Goal: Task Accomplishment & Management: Use online tool/utility

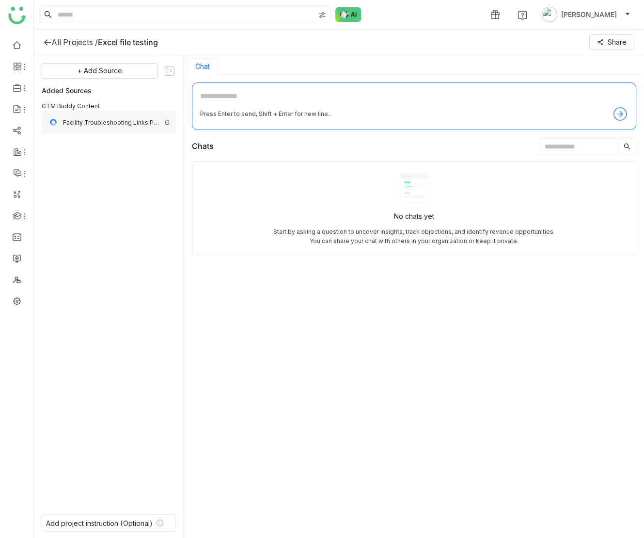
click at [133, 121] on div "Facility_Troubleshooting Links Priority" at bounding box center [111, 122] width 97 height 7
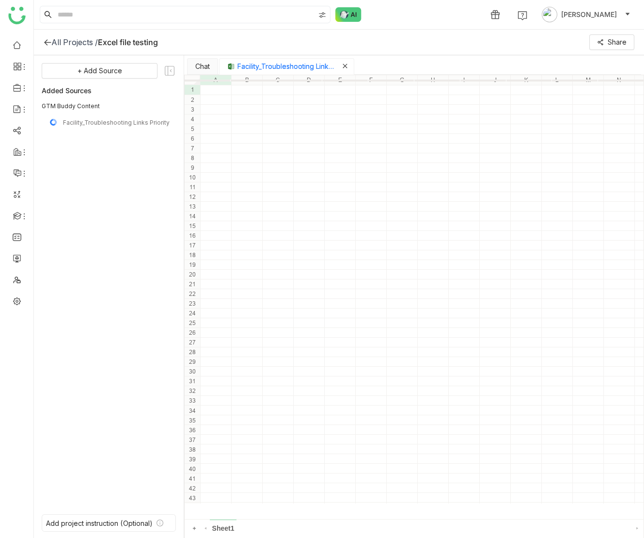
click at [346, 67] on icon "Close tab" at bounding box center [345, 66] width 6 height 6
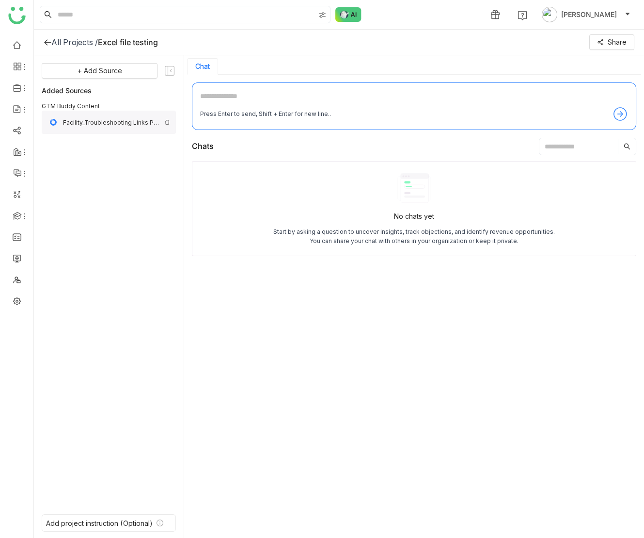
click at [169, 121] on img at bounding box center [167, 122] width 6 height 6
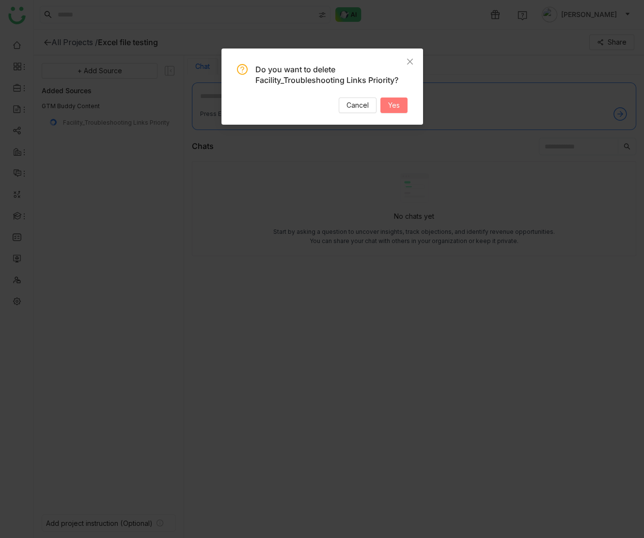
click at [396, 106] on span "Yes" at bounding box center [394, 105] width 12 height 11
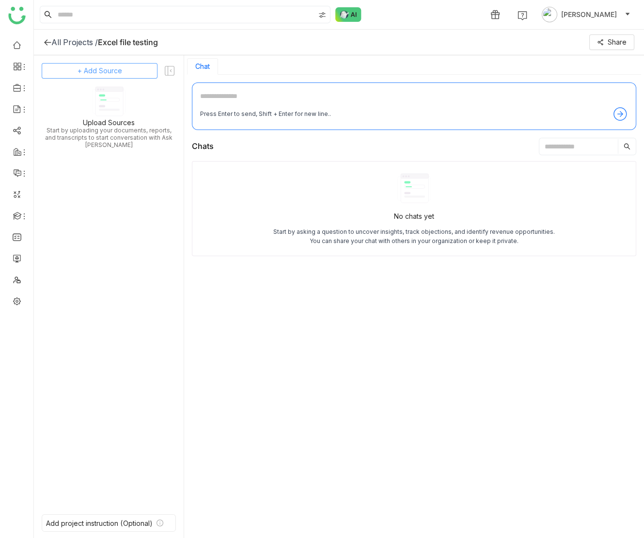
click at [98, 73] on span "+ Add Source" at bounding box center [100, 70] width 45 height 11
click at [102, 95] on span "GTM Buddy Content" at bounding box center [108, 97] width 56 height 9
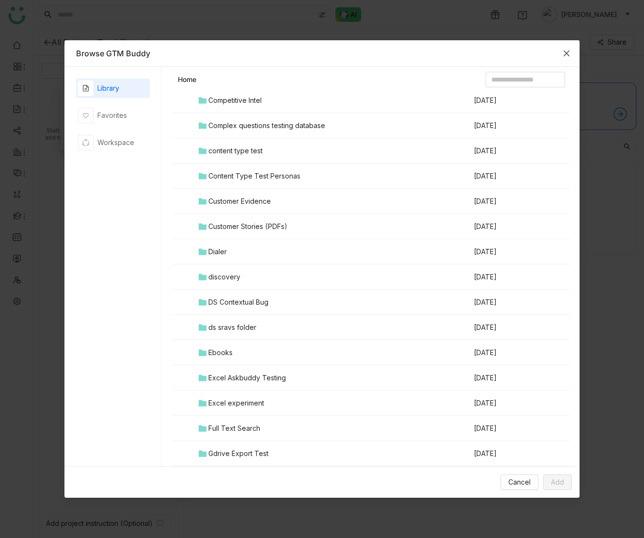
scroll to position [212, 0]
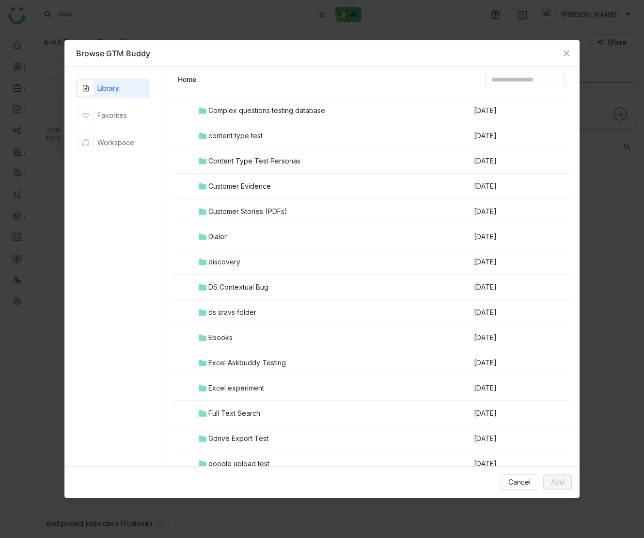
click at [261, 361] on div "Excel Askbuddy Testing" at bounding box center [247, 362] width 78 height 11
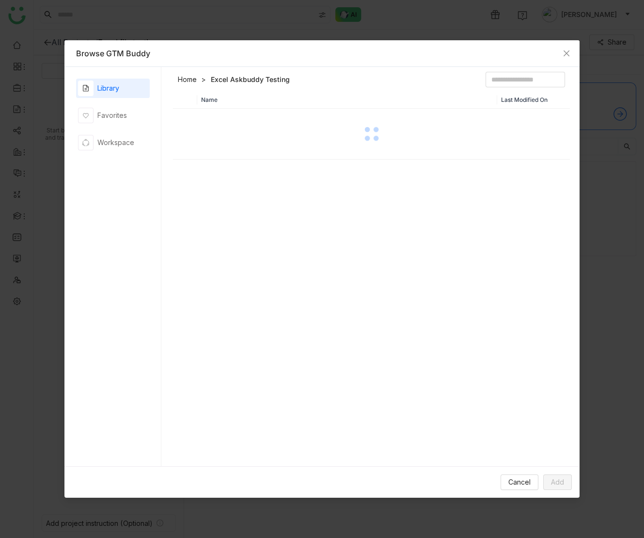
scroll to position [0, 0]
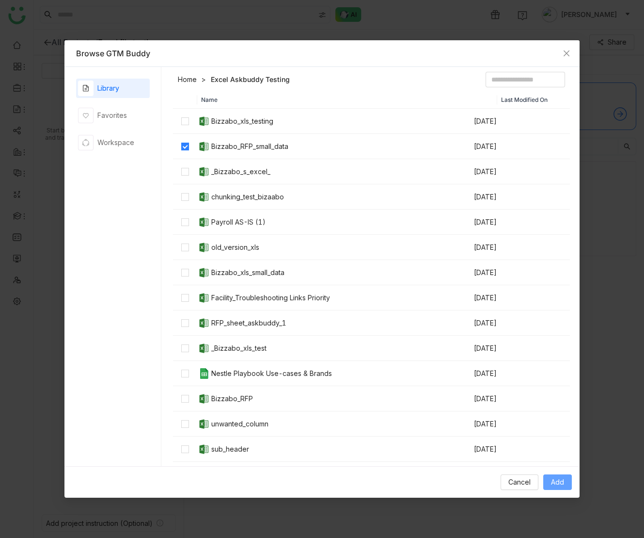
click at [557, 479] on span "Add" at bounding box center [557, 481] width 13 height 11
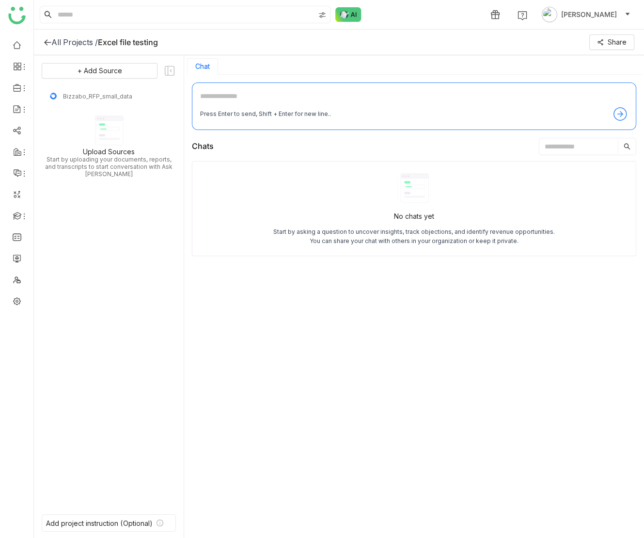
click at [586, 315] on div "No chats yet Start by asking a question to uncover insights, track objections, …" at bounding box center [414, 346] width 444 height 370
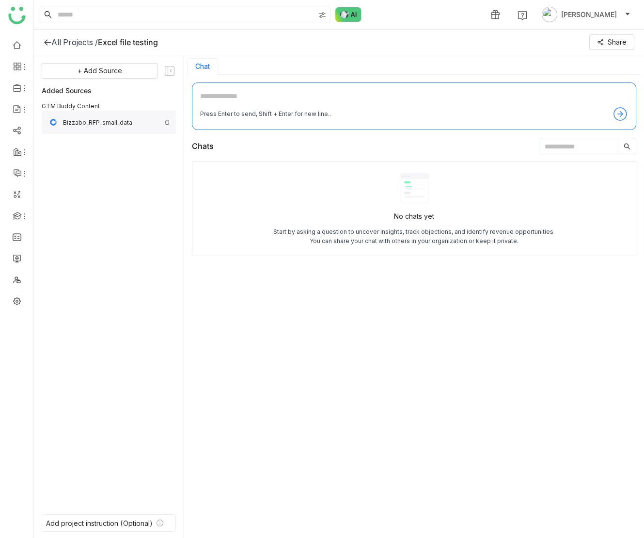
click at [119, 122] on div "Bizzabo_RFP_small_data" at bounding box center [111, 122] width 97 height 7
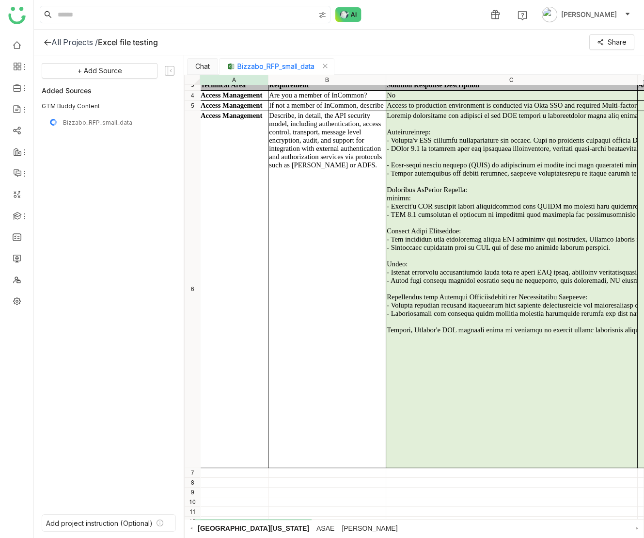
scroll to position [0, 0]
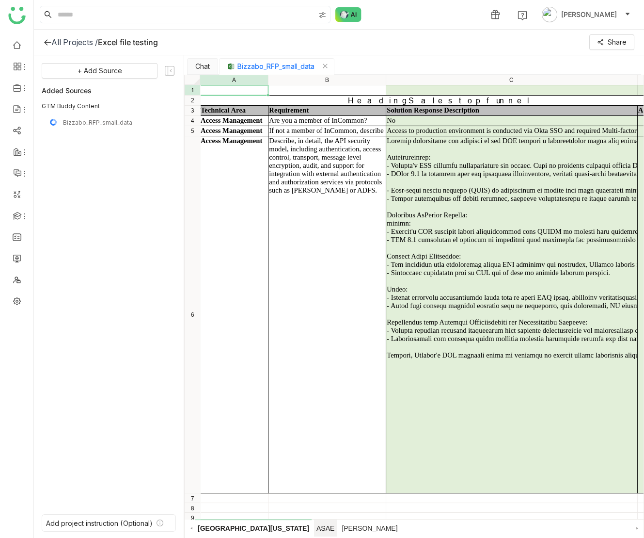
click at [314, 522] on span "ASAE" at bounding box center [325, 527] width 23 height 17
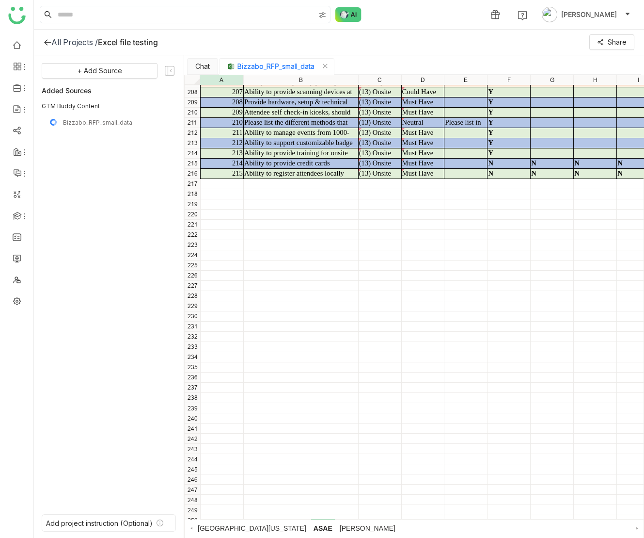
scroll to position [2105, 0]
click at [340, 531] on span "T Rowe Price" at bounding box center [367, 527] width 61 height 17
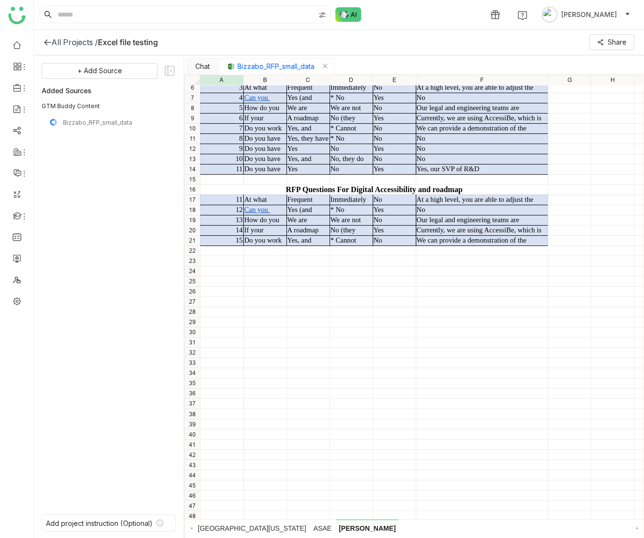
scroll to position [0, 0]
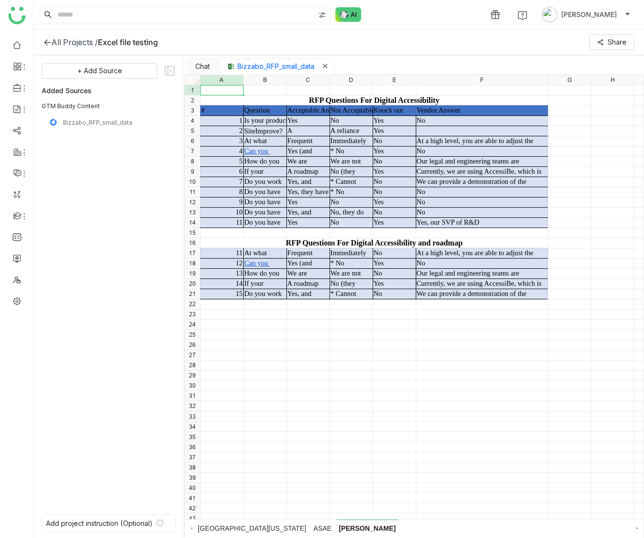
click at [328, 64] on icon "Close tab" at bounding box center [325, 66] width 6 height 6
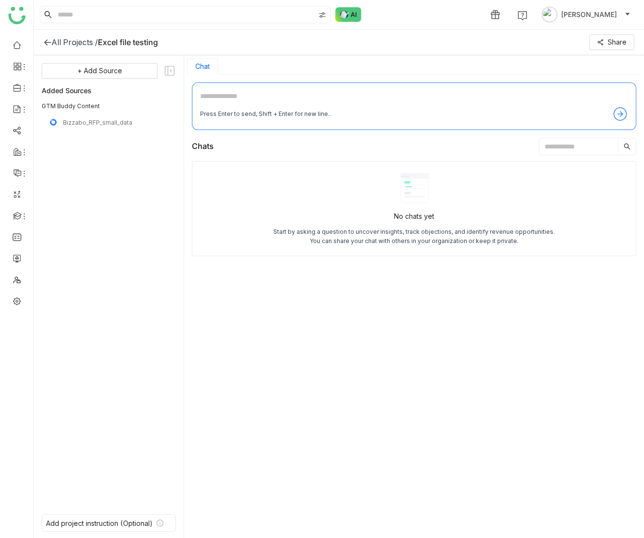
click at [223, 95] on textarea at bounding box center [414, 99] width 428 height 16
click at [122, 123] on div "Bizzabo_RFP_small_data" at bounding box center [111, 122] width 97 height 7
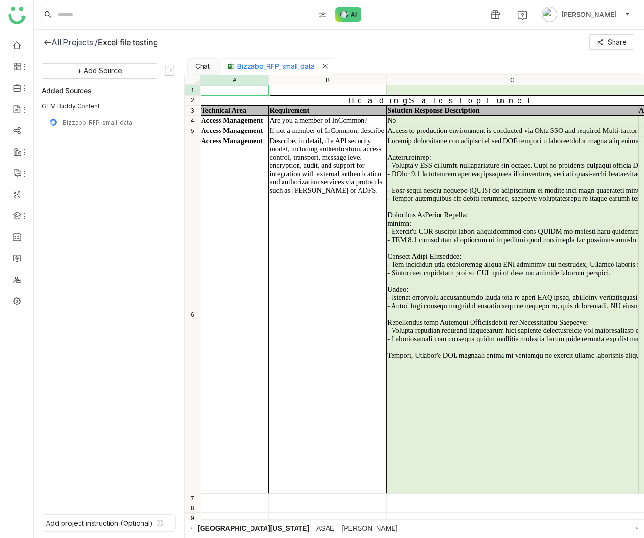
click at [327, 66] on icon "Close tab" at bounding box center [325, 66] width 6 height 6
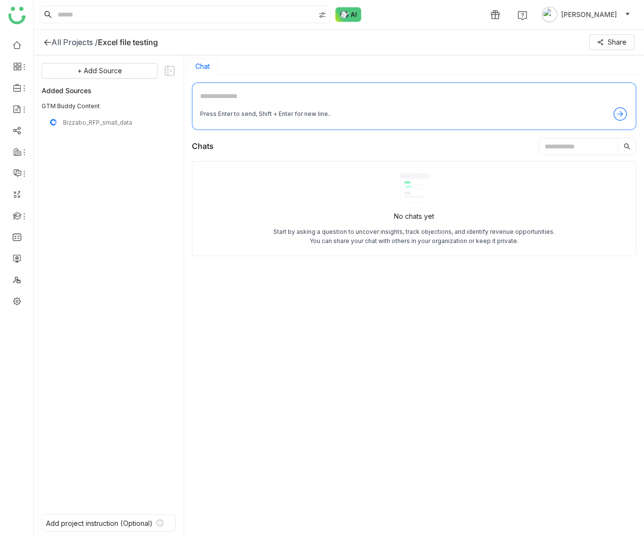
click at [140, 182] on div "+ Add Source Added Sources GTM Buddy Content Bizzabo_RFP_small_data" at bounding box center [109, 282] width 134 height 439
click at [256, 207] on div "No chats yet Start by asking a question to uncover insights, track objections, …" at bounding box center [414, 208] width 444 height 95
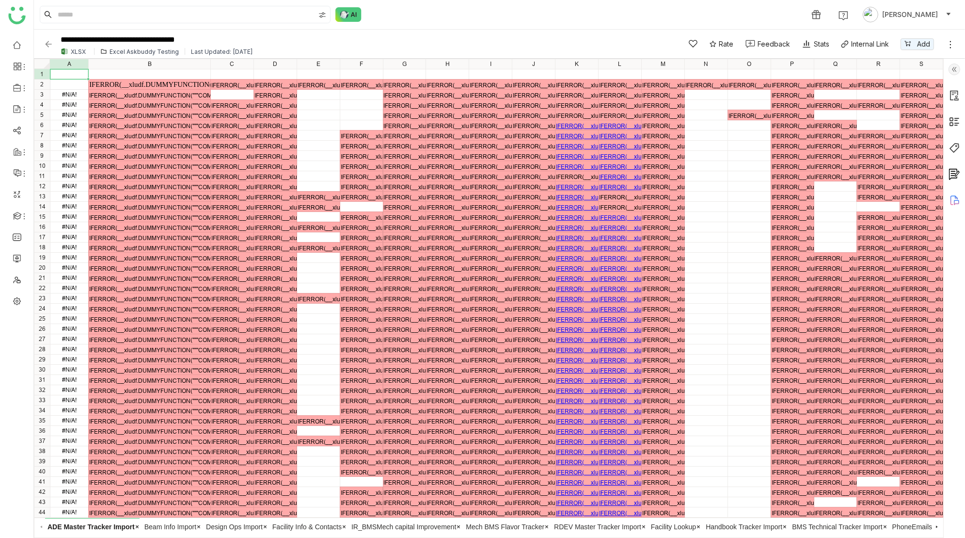
click at [136, 52] on div "Excel Askbuddy Testing" at bounding box center [144, 51] width 69 height 7
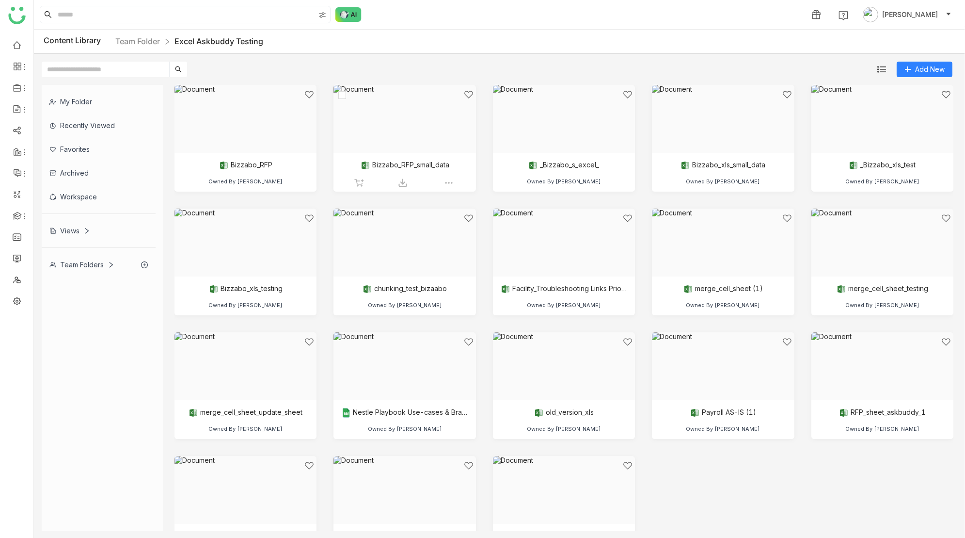
click at [417, 140] on div at bounding box center [401, 131] width 126 height 82
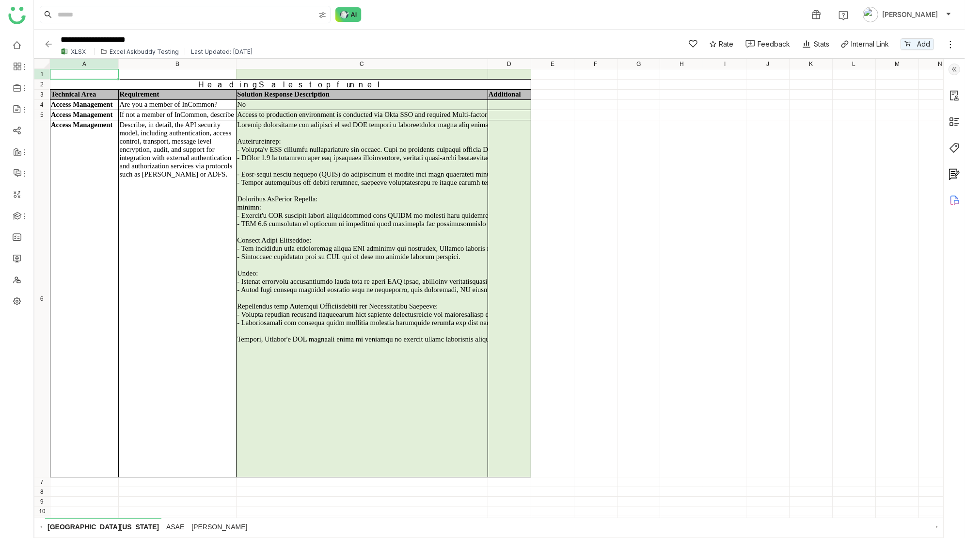
scroll to position [3, 0]
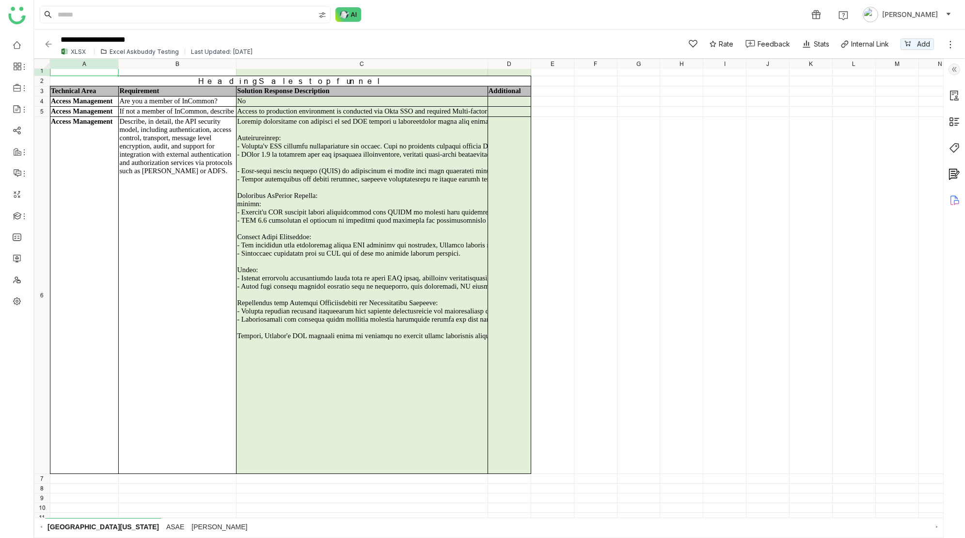
click at [48, 43] on img at bounding box center [49, 44] width 10 height 10
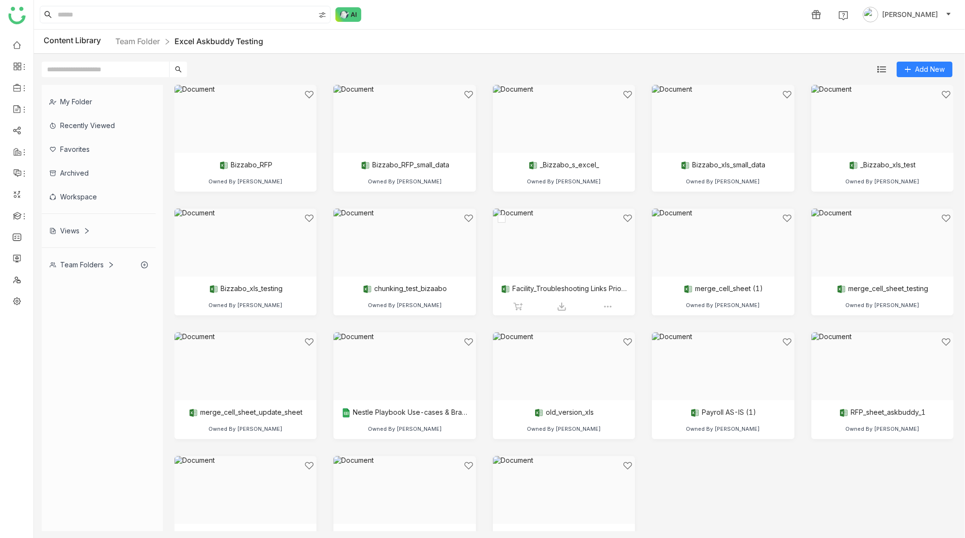
click at [573, 262] on div at bounding box center [561, 254] width 126 height 82
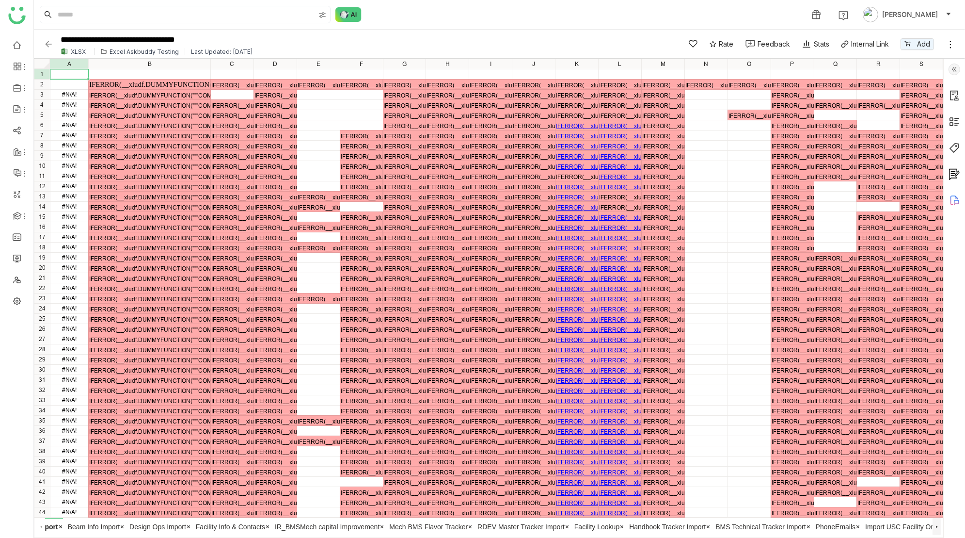
click at [936, 525] on icon at bounding box center [937, 526] width 5 height 5
click at [936, 525] on div "ADE Master Tracker Import Beam Info Import Design Ops Import Facility Info & Co…" at bounding box center [489, 526] width 904 height 17
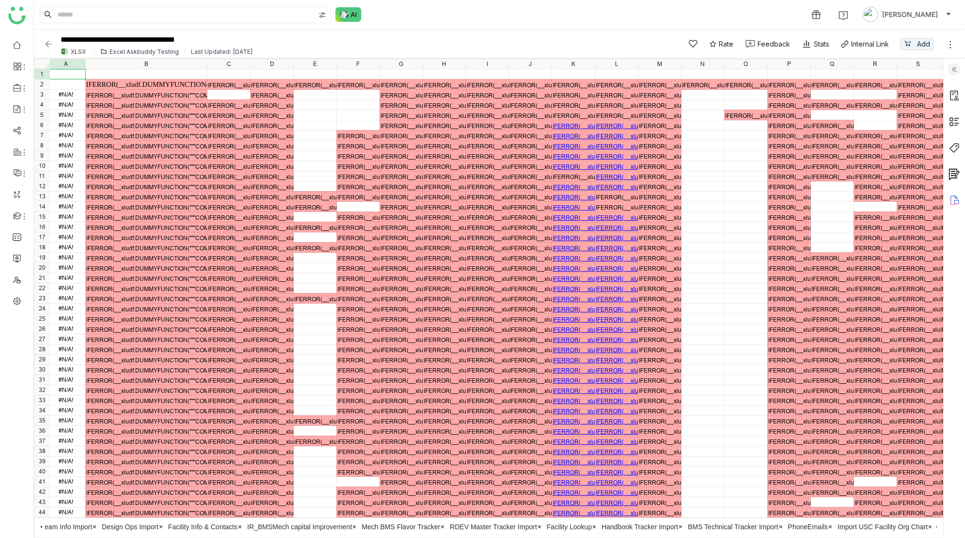
scroll to position [0, 3]
click at [532, 69] on div "IFERROR(__xludf.DUMMYFUNCTION("importrange(""[URL][DOMAIN_NAME]"",""'MASTER Tra…" at bounding box center [501, 69] width 909 height 0
